Goal: Find specific page/section: Find specific page/section

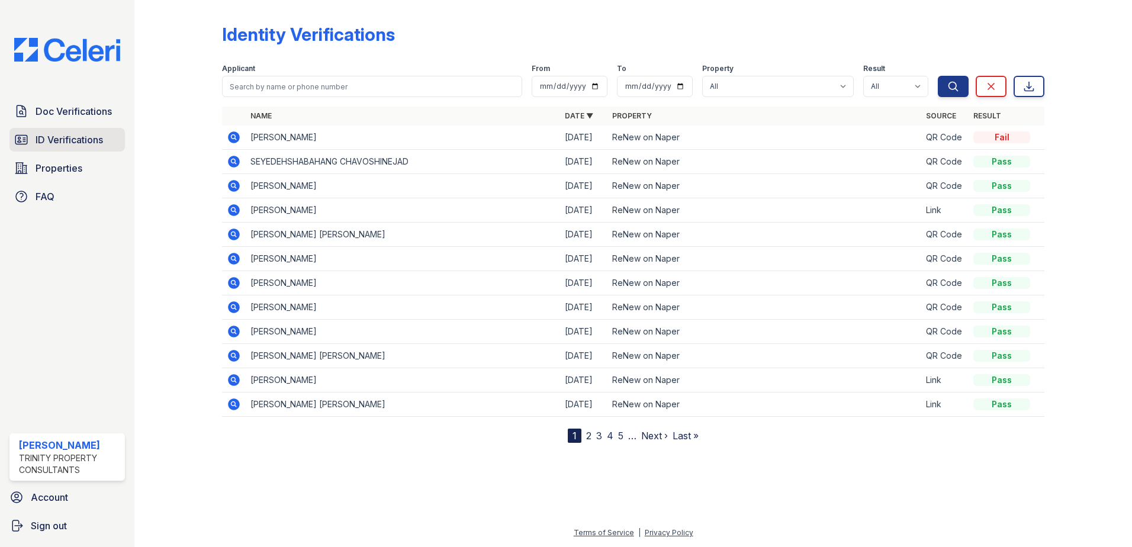
click at [91, 137] on span "ID Verifications" at bounding box center [69, 140] width 67 height 14
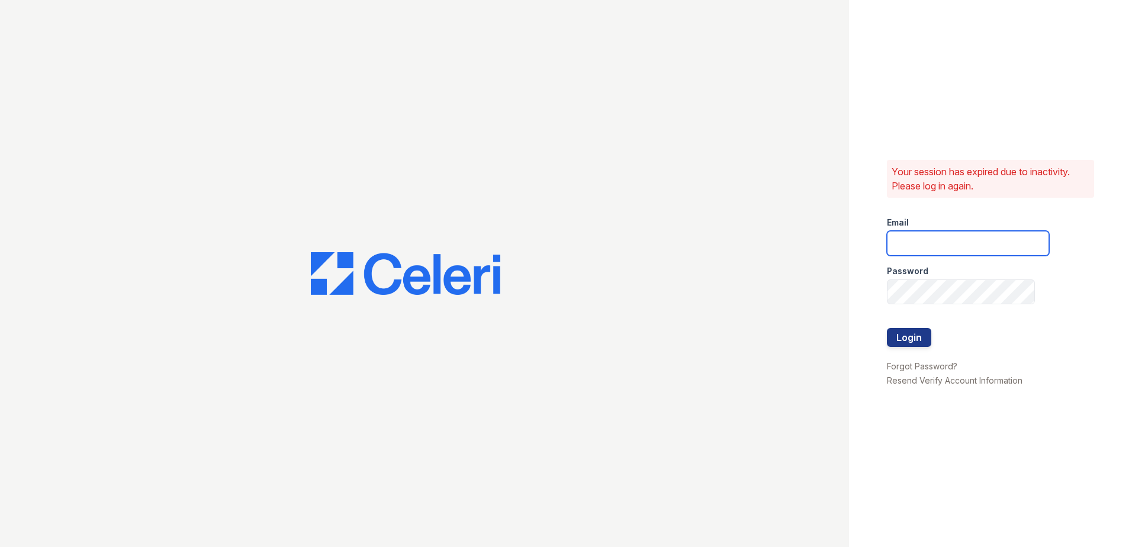
type input "[PERSON_NAME][EMAIL_ADDRESS][PERSON_NAME][DOMAIN_NAME]"
click at [907, 339] on button "Login" at bounding box center [909, 337] width 44 height 19
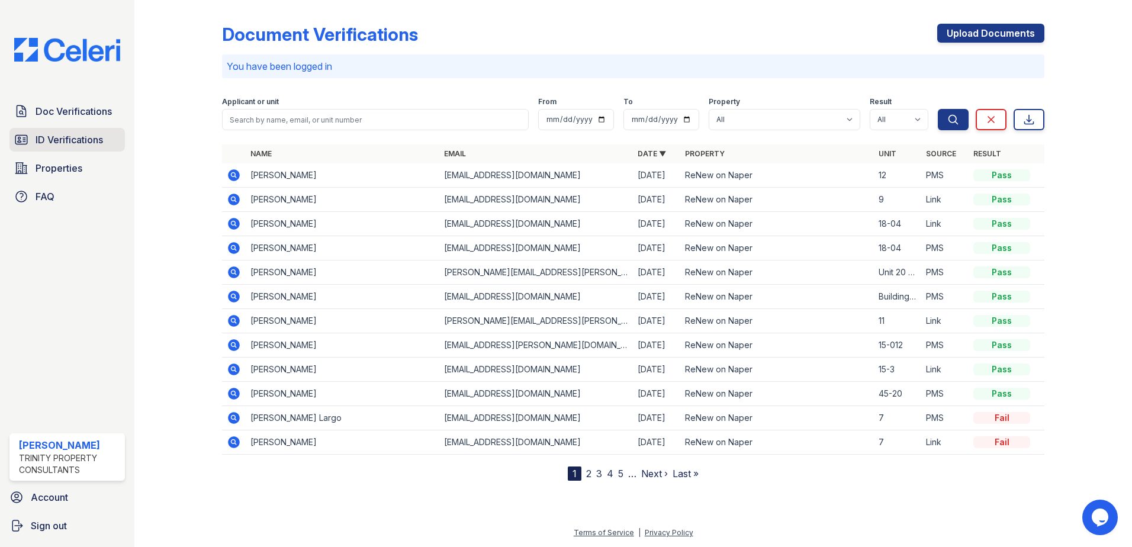
click at [102, 140] on span "ID Verifications" at bounding box center [69, 140] width 67 height 14
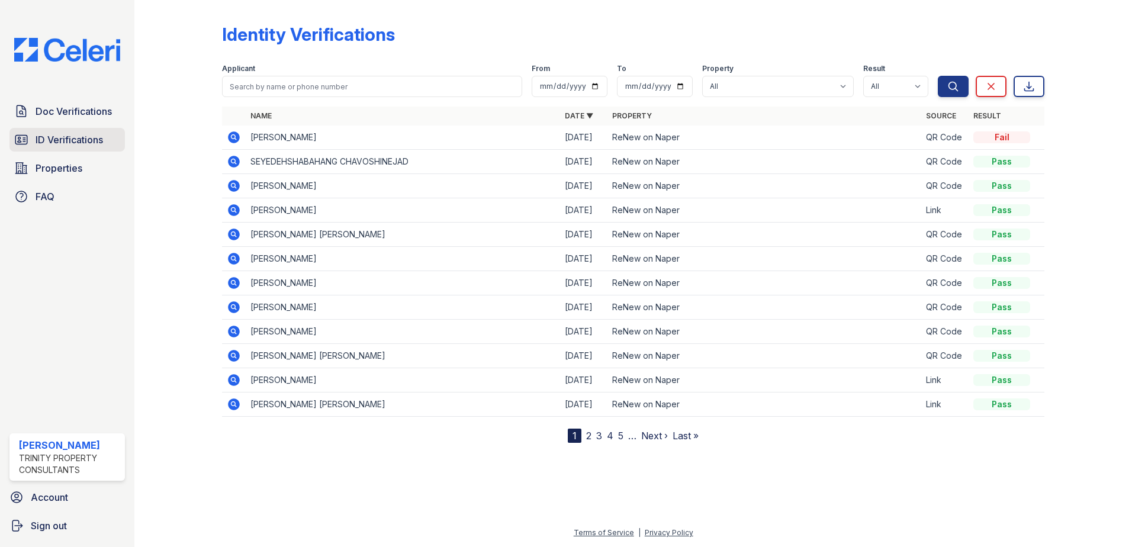
click at [86, 135] on span "ID Verifications" at bounding box center [69, 140] width 67 height 14
